Goal: Register for event/course

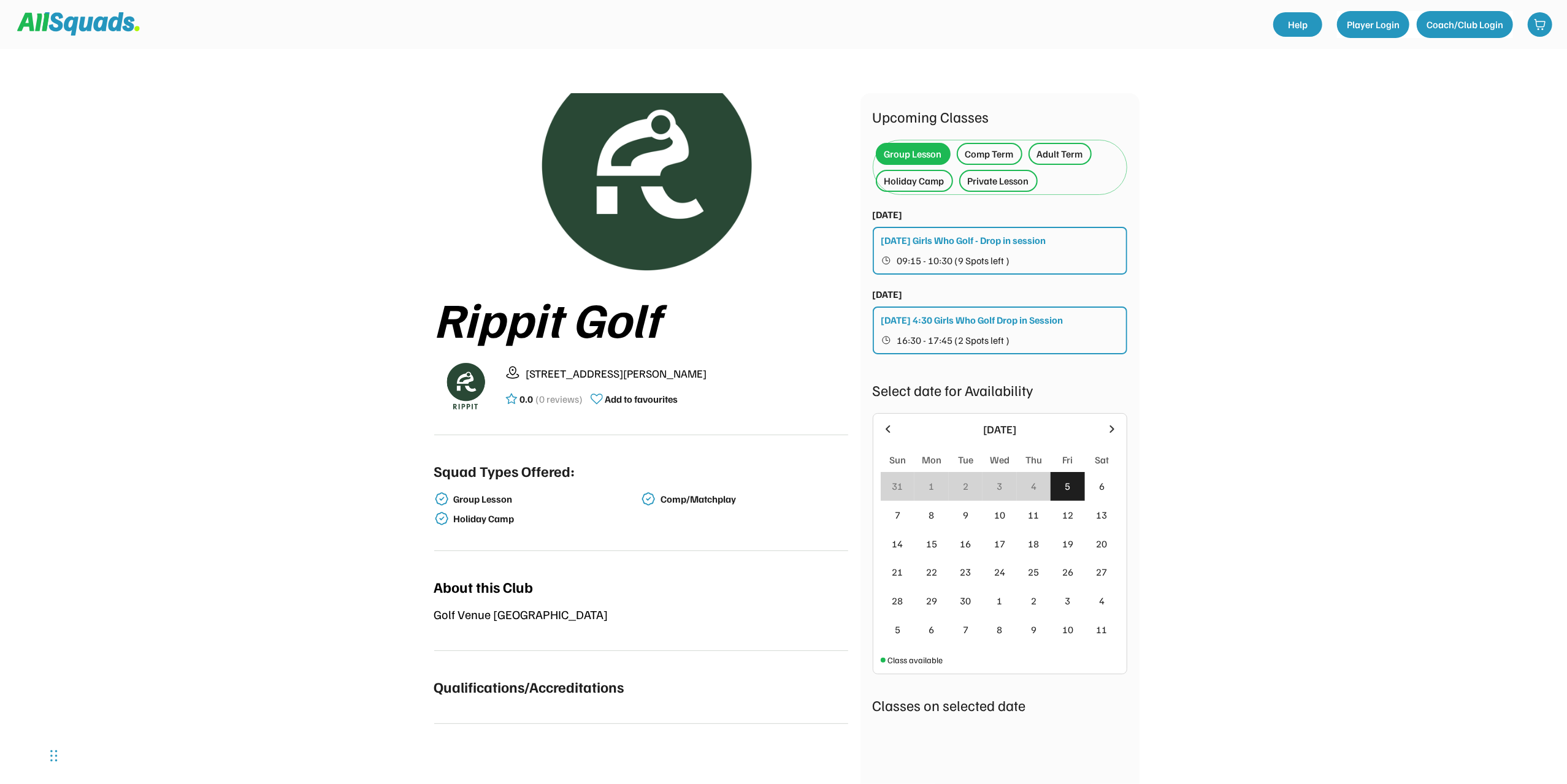
click at [1113, 428] on icon at bounding box center [1111, 428] width 4 height 7
click at [884, 428] on icon at bounding box center [888, 429] width 13 height 13
click at [1073, 604] on div "28" at bounding box center [1068, 601] width 11 height 15
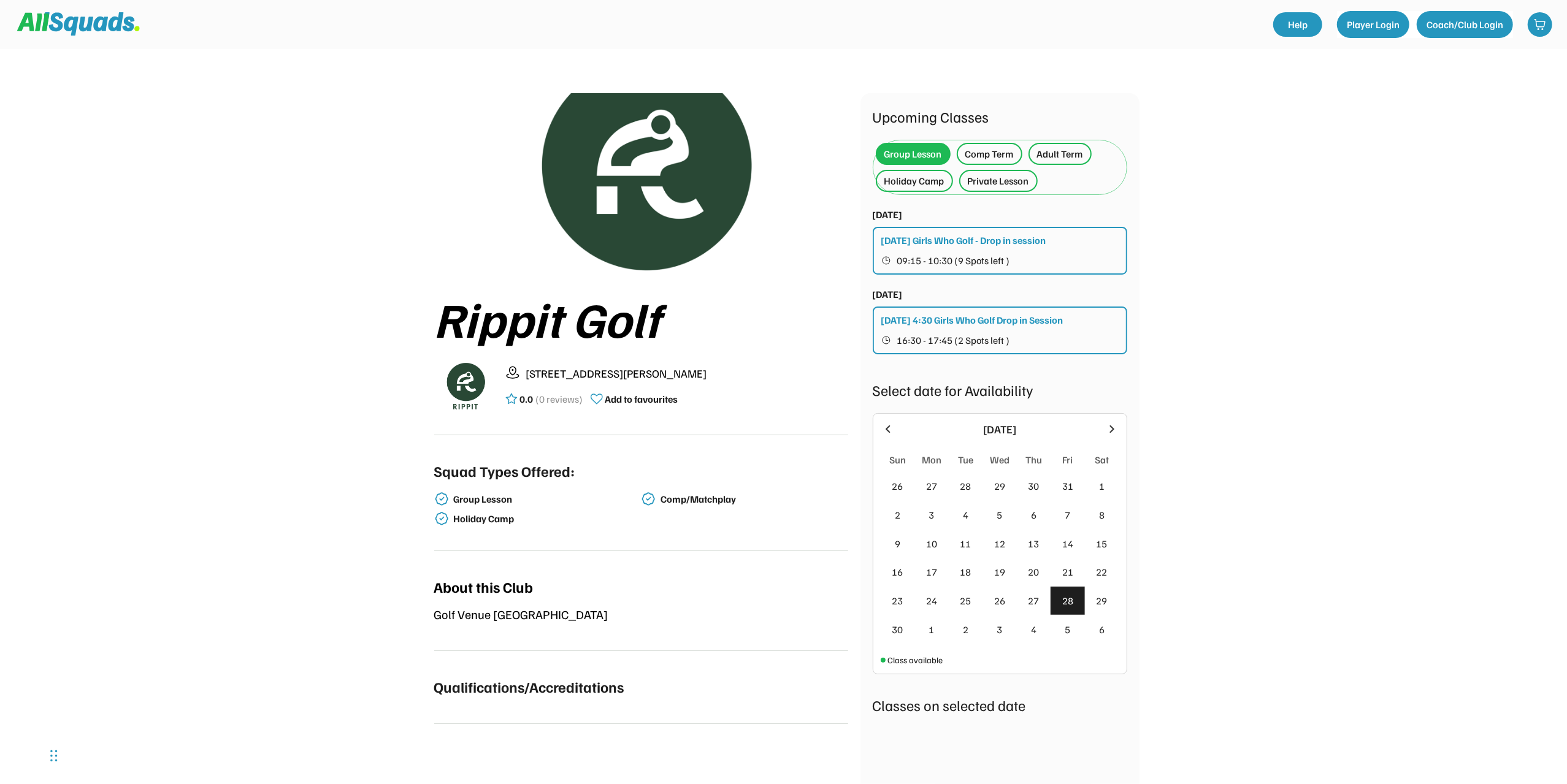
click at [1065, 604] on div "28" at bounding box center [1068, 601] width 11 height 15
click at [1116, 433] on icon at bounding box center [1112, 429] width 13 height 13
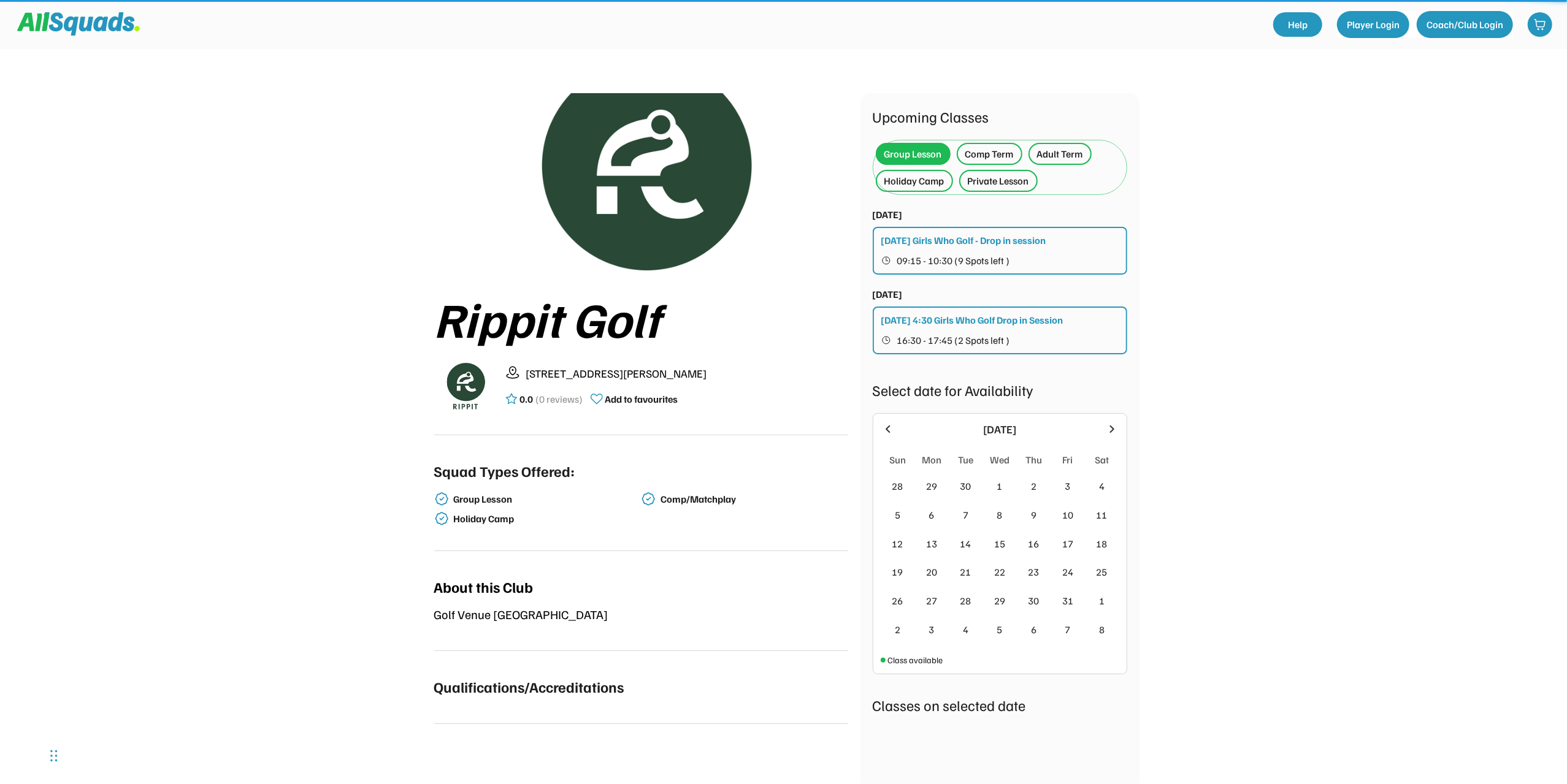
click at [1112, 430] on icon at bounding box center [1111, 428] width 4 height 7
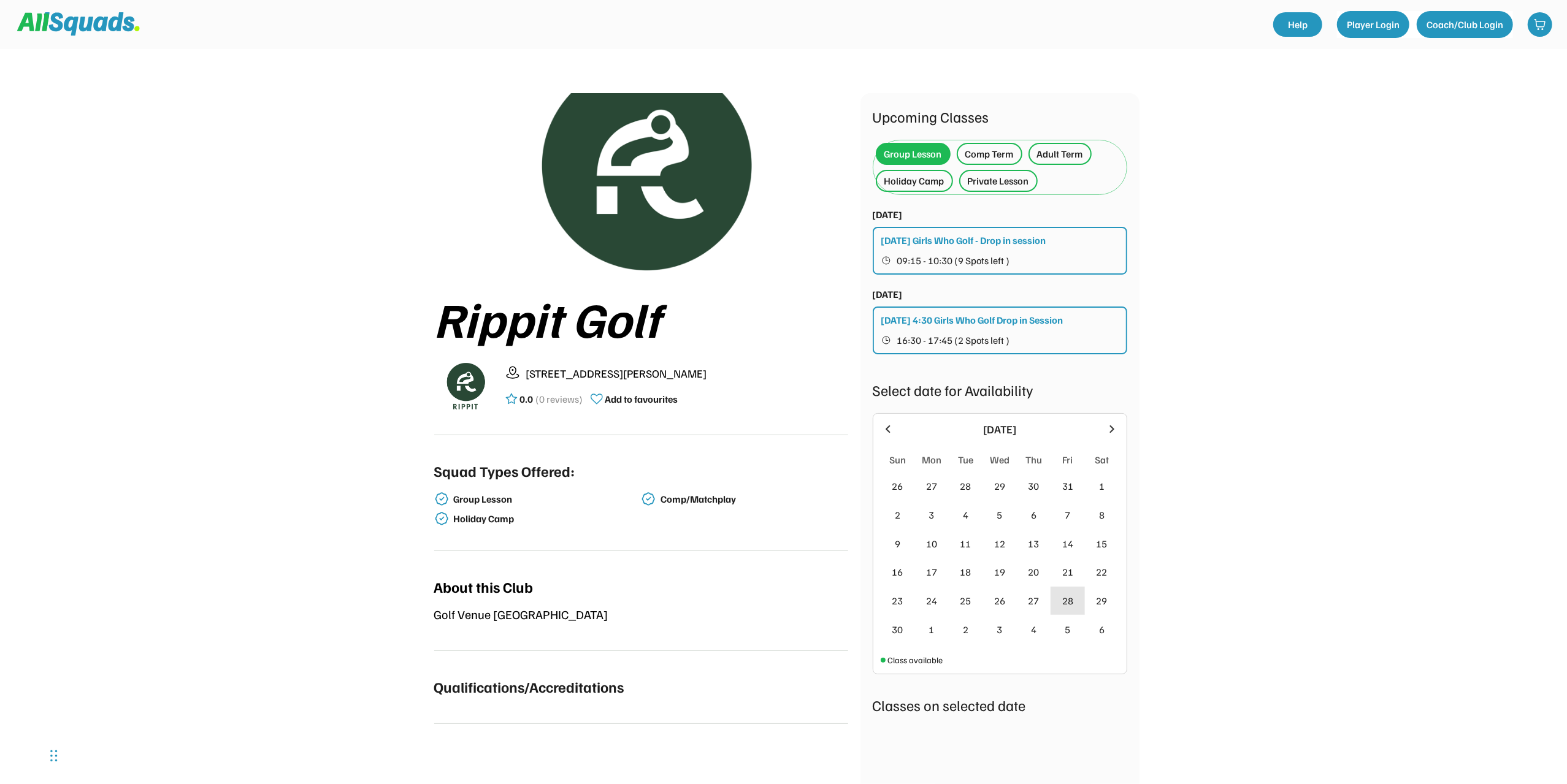
click at [1071, 605] on div "28" at bounding box center [1068, 601] width 11 height 15
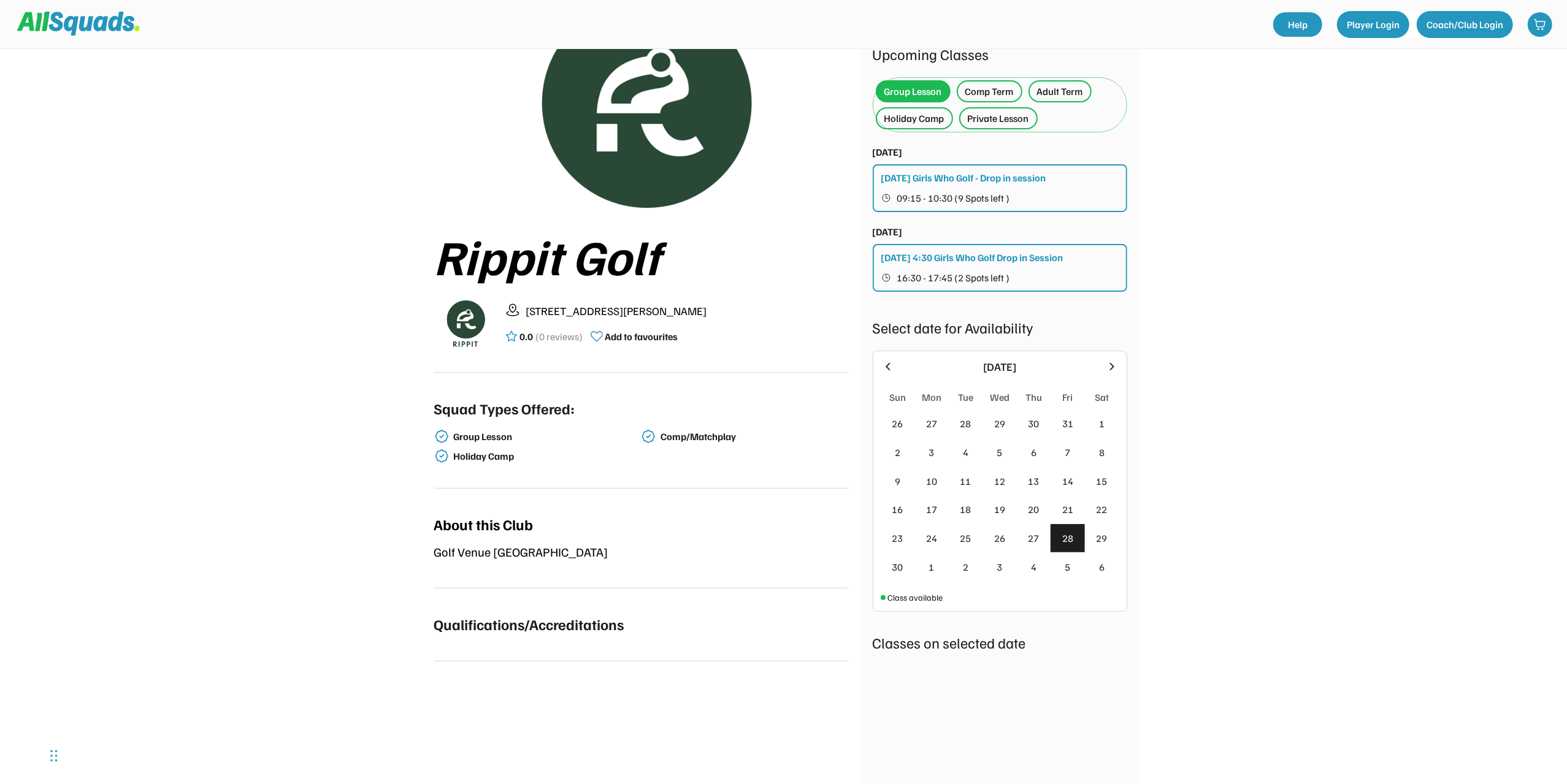
scroll to position [123, 0]
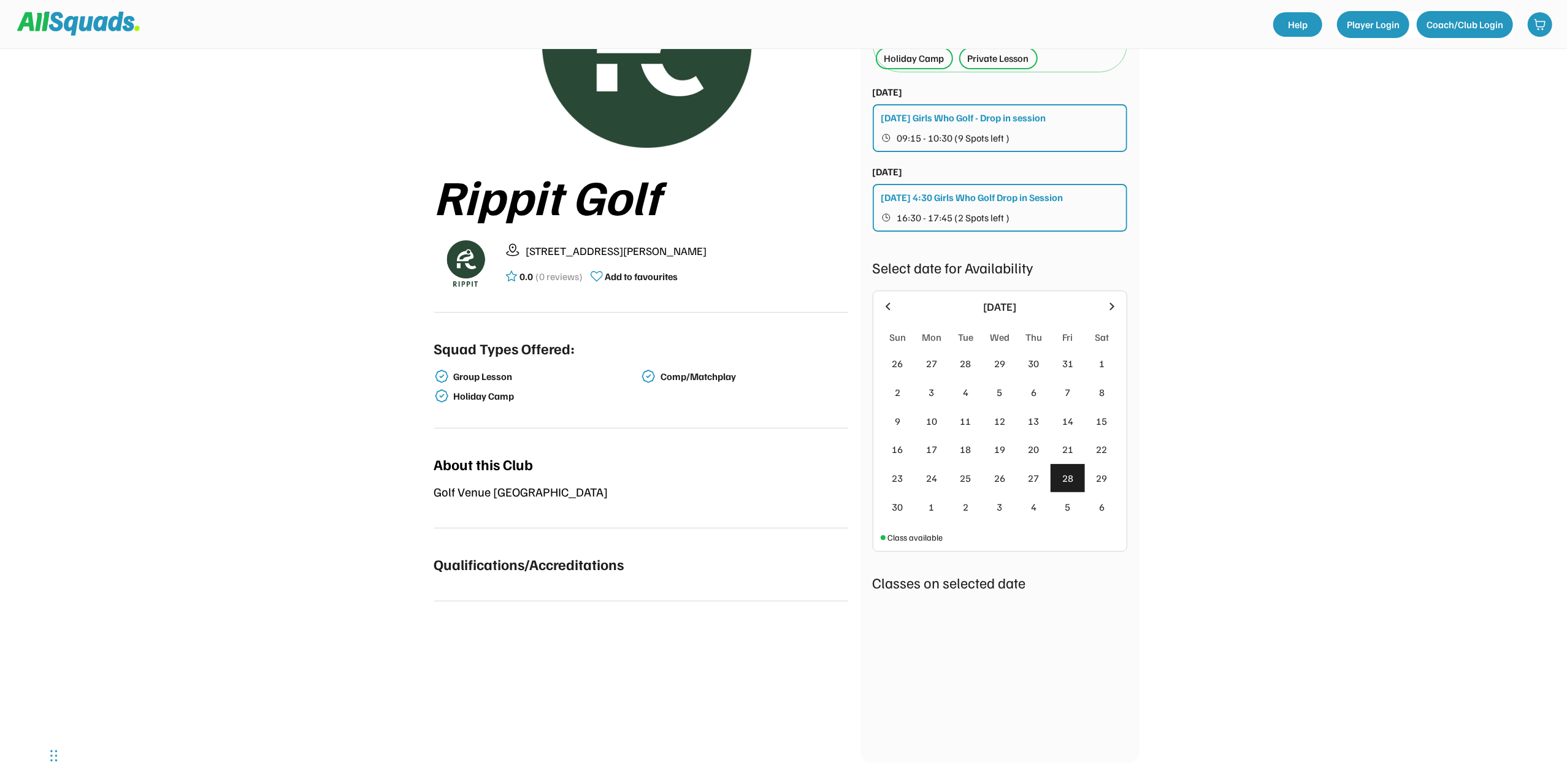
click at [1071, 480] on div "28" at bounding box center [1068, 478] width 11 height 15
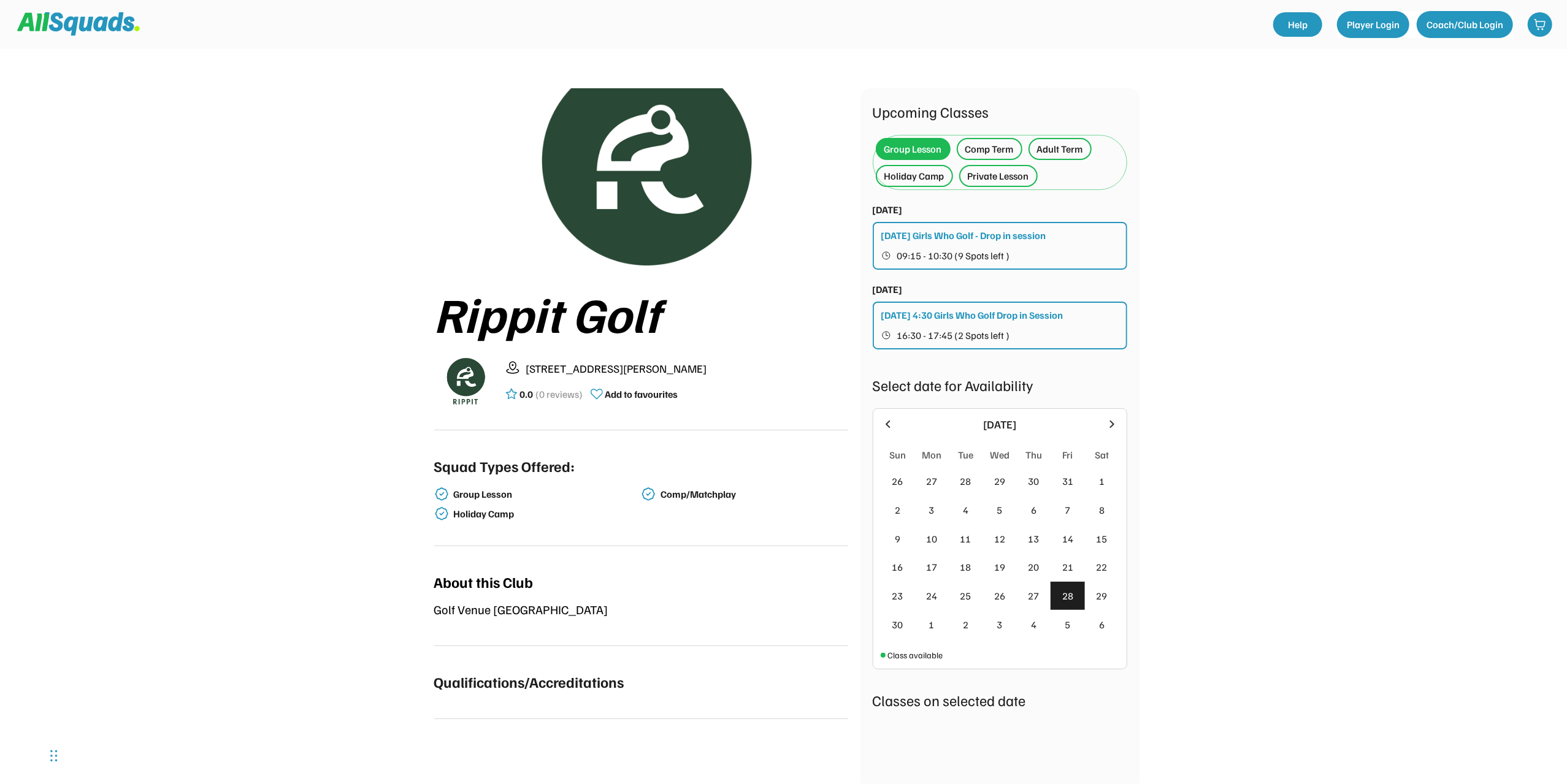
scroll to position [0, 0]
